Goal: Task Accomplishment & Management: Complete application form

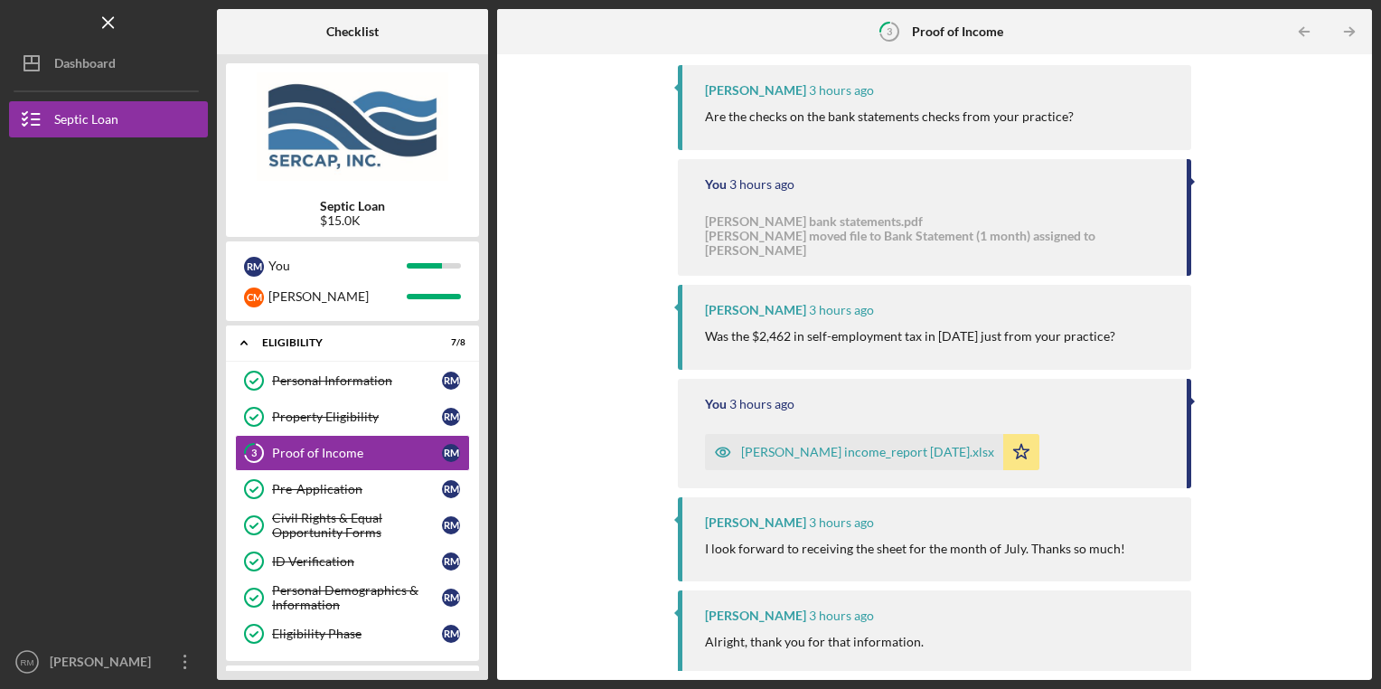
scroll to position [2089, 0]
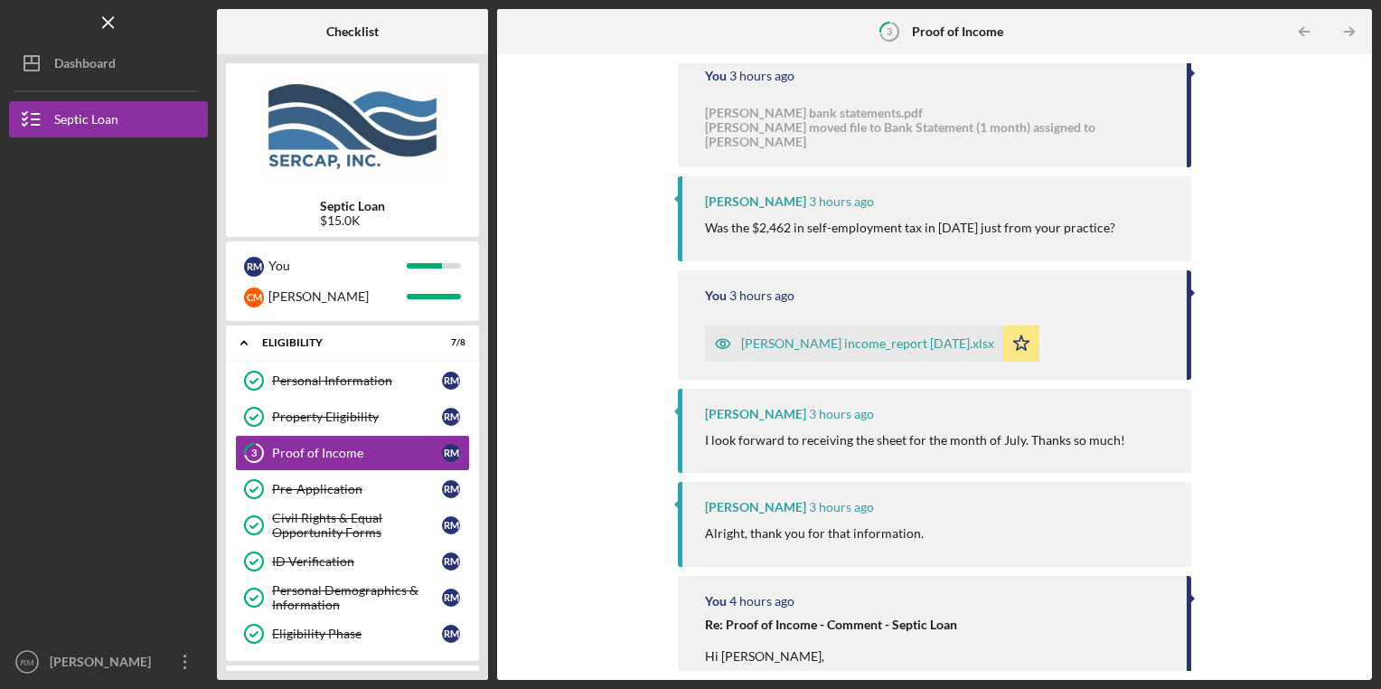
click at [853, 336] on div "[PERSON_NAME] income_report [DATE].xlsx" at bounding box center [867, 343] width 253 height 14
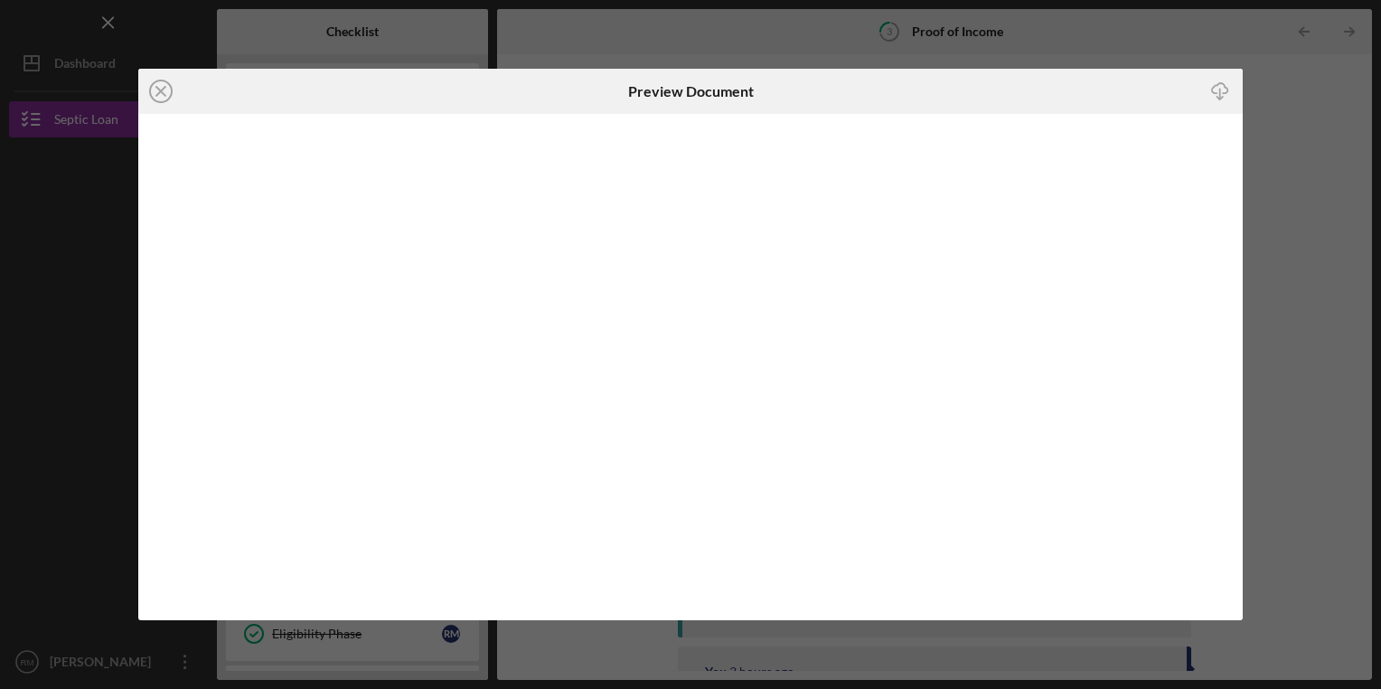
scroll to position [2031, 0]
click at [164, 91] on icon "Icon/Close" at bounding box center [160, 91] width 45 height 45
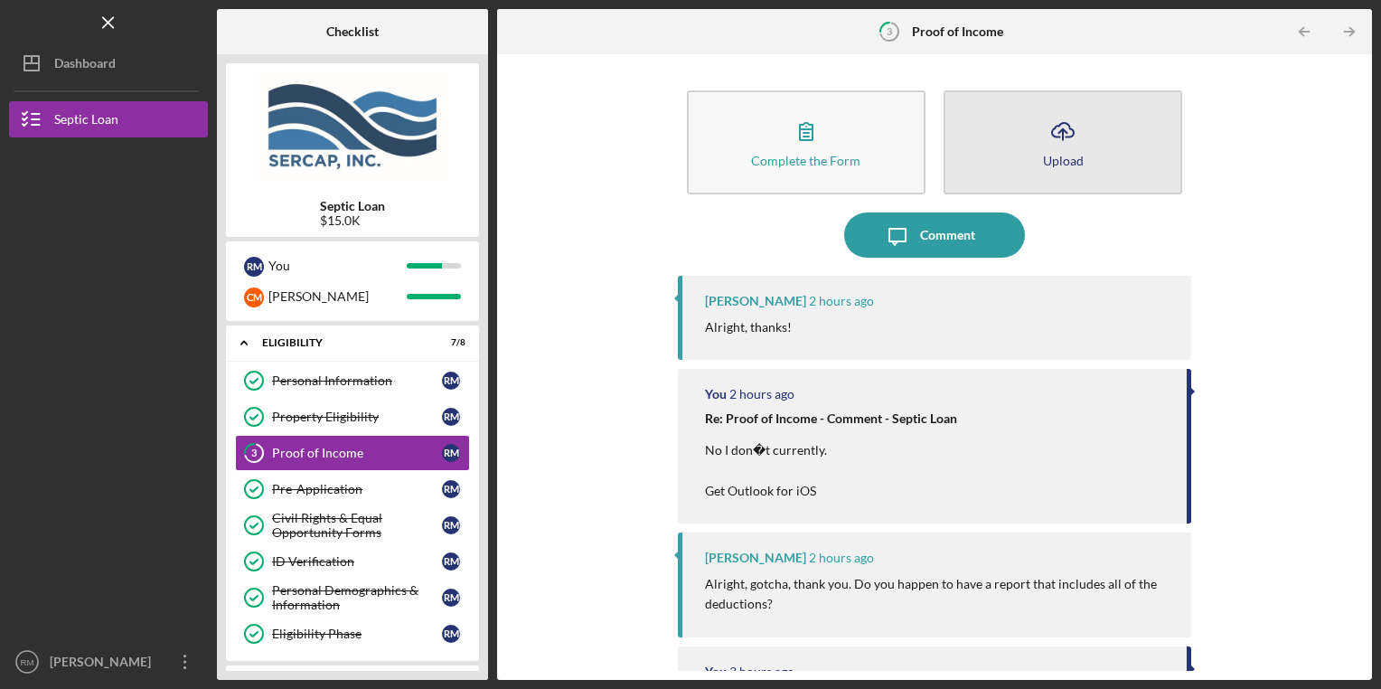
click at [1063, 154] on div "Upload" at bounding box center [1063, 161] width 41 height 14
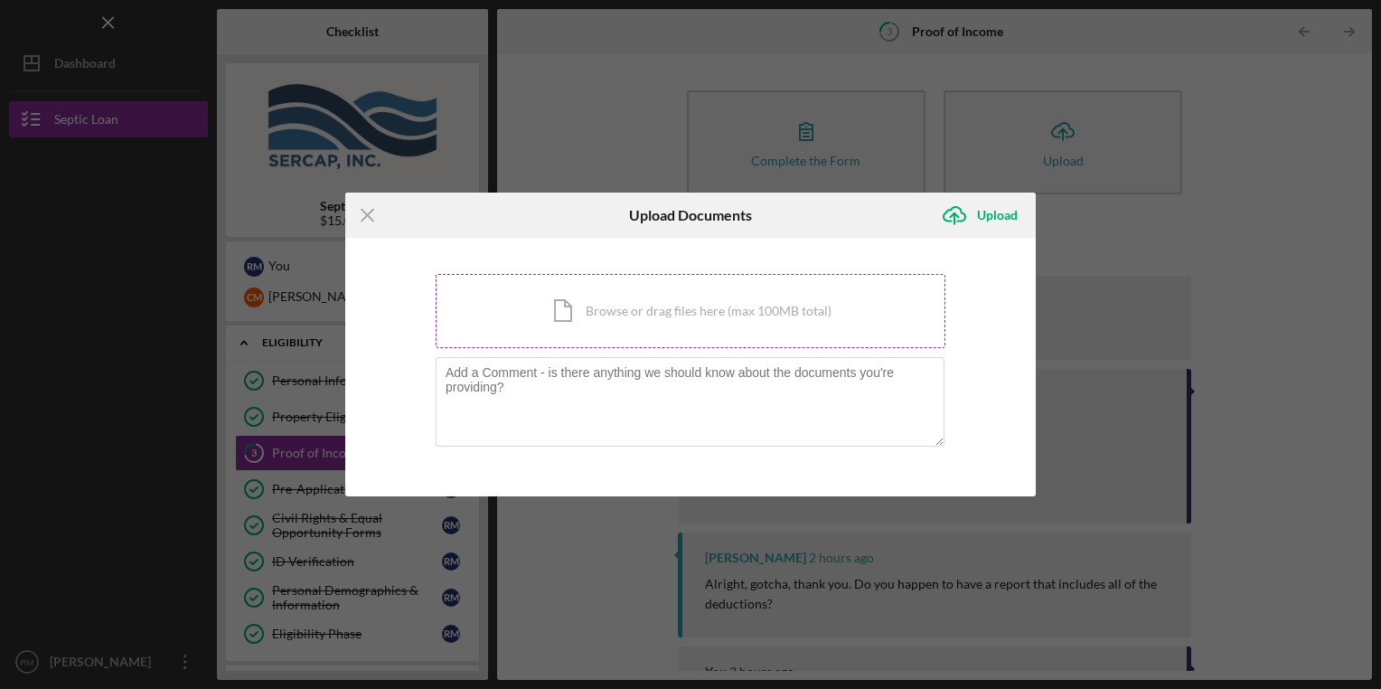
click at [708, 325] on div "Icon/Document Browse or drag files here (max 100MB total) Tap to choose files o…" at bounding box center [691, 311] width 510 height 74
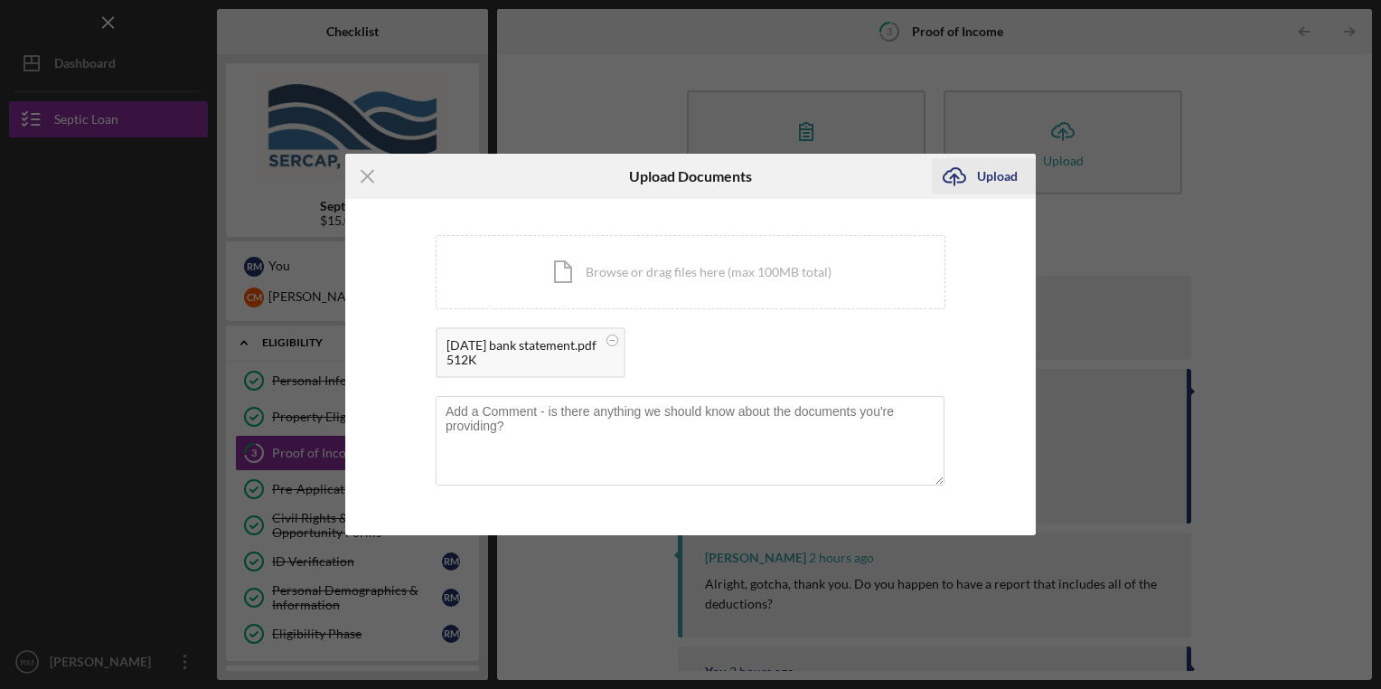
click at [977, 179] on div "Upload" at bounding box center [997, 176] width 41 height 36
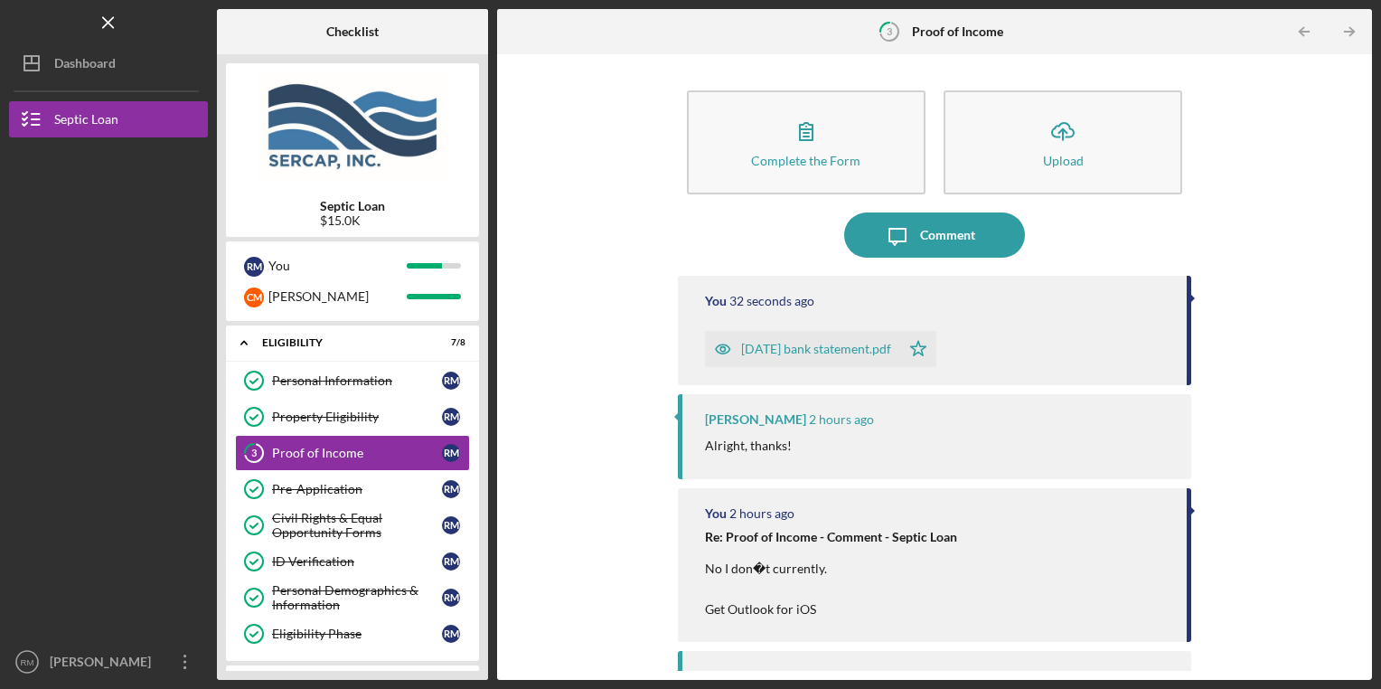
click at [114, 292] on div at bounding box center [108, 263] width 199 height 253
